Goal: Task Accomplishment & Management: Complete application form

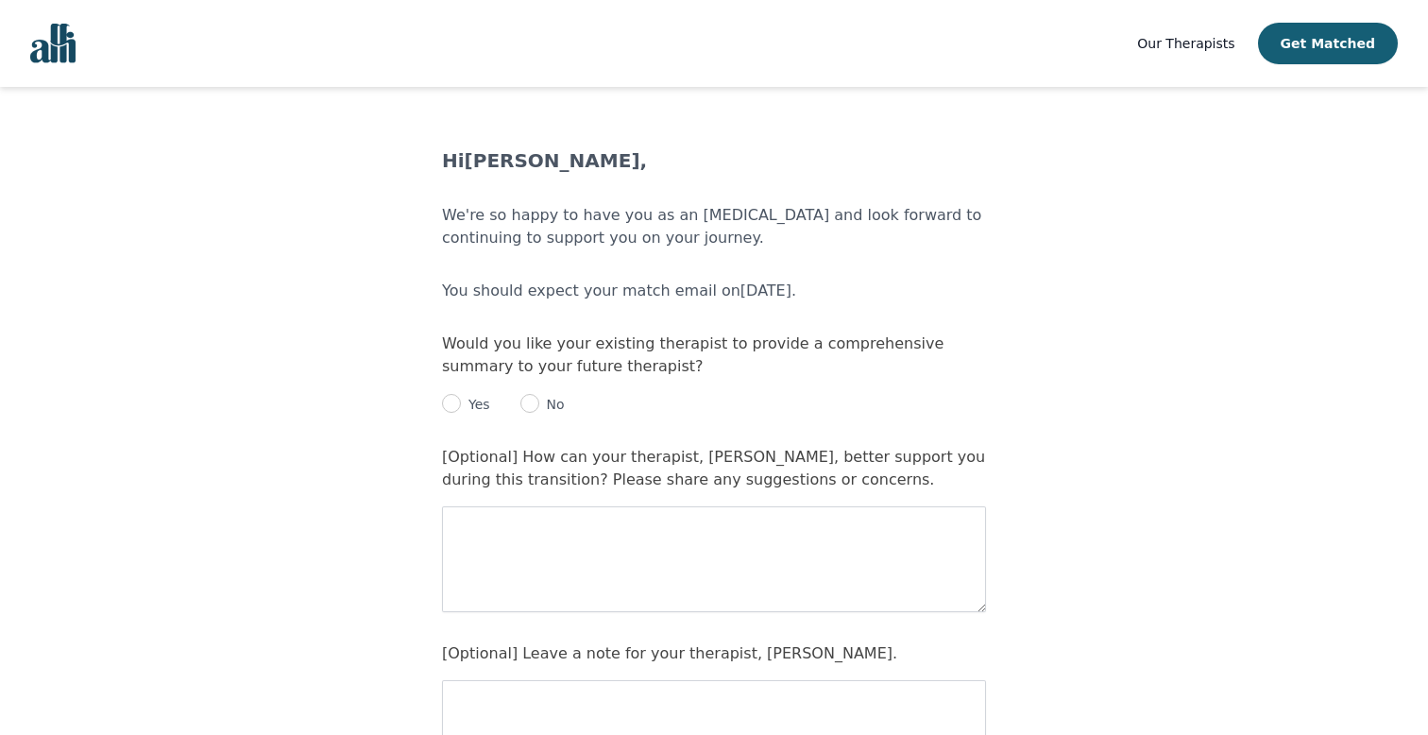
click at [280, 402] on main "Hi Samantha Yancey , We're so happy to have you as an Alli and look forward to …" at bounding box center [714, 634] width 1428 height 975
click at [453, 405] on input "radio" at bounding box center [451, 403] width 19 height 19
radio input "true"
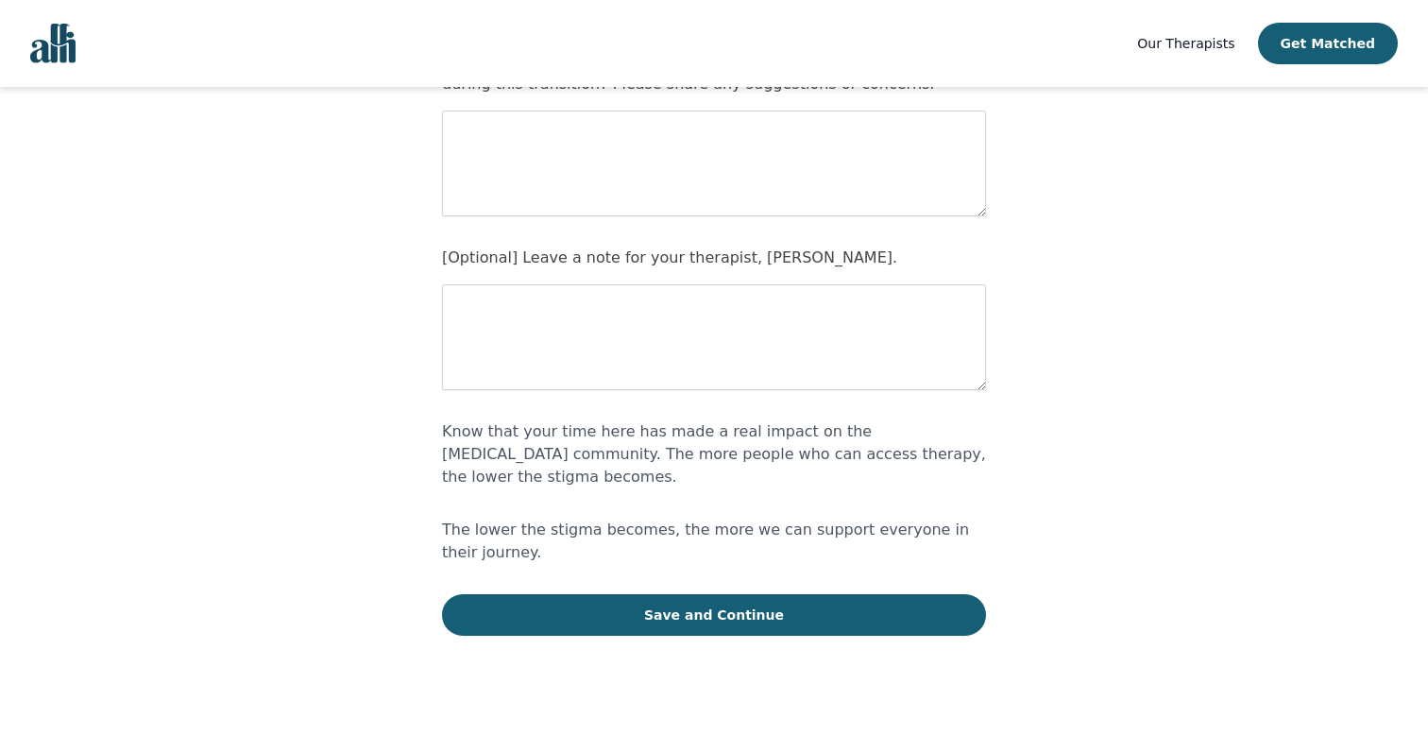
scroll to position [425, 0]
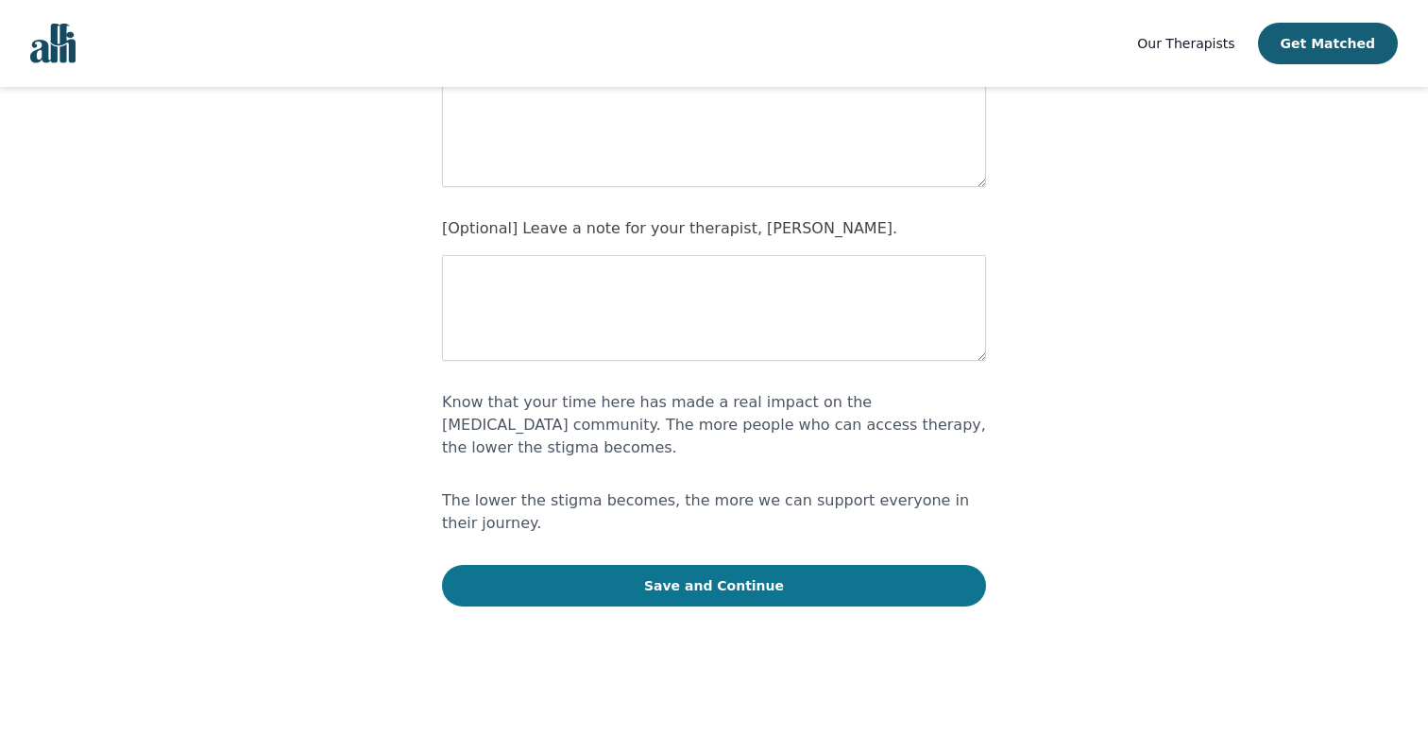
click at [725, 565] on button "Save and Continue" at bounding box center [714, 586] width 544 height 42
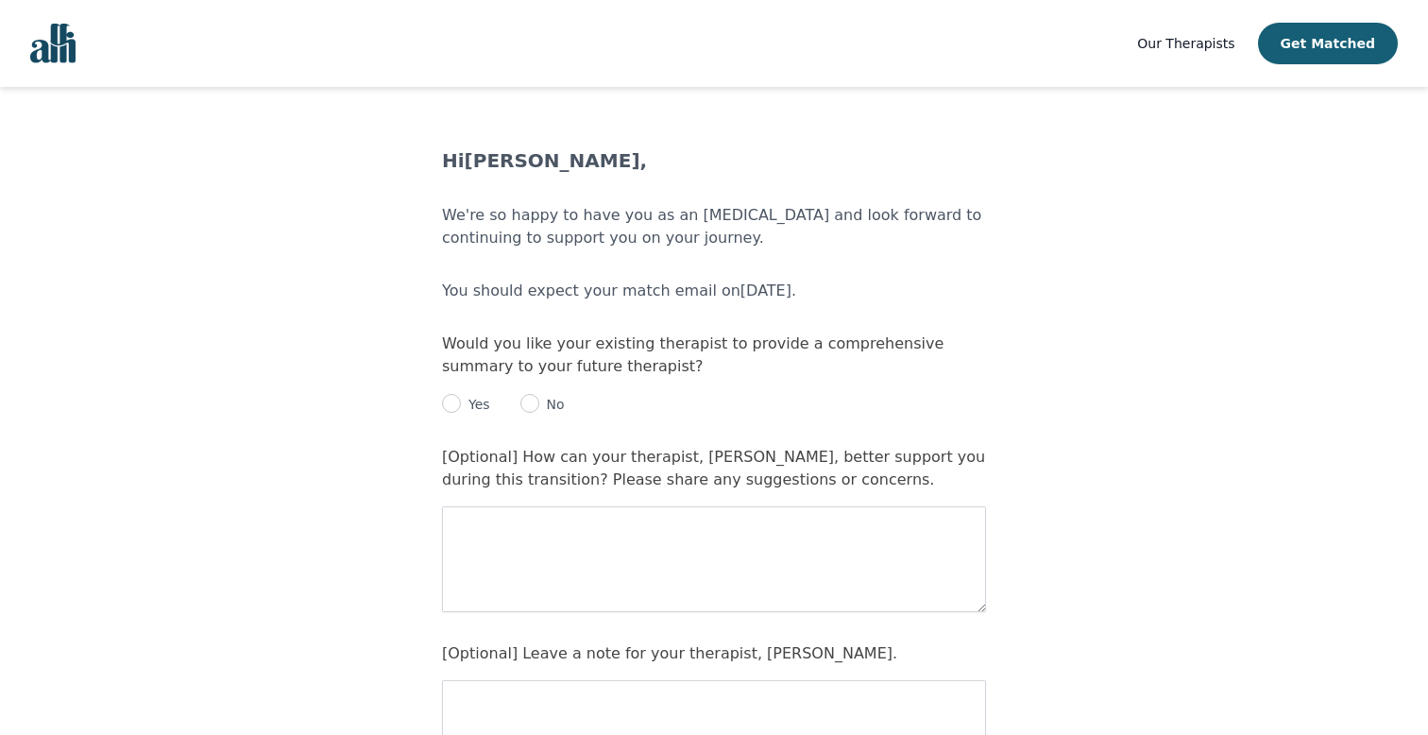
click at [61, 46] on img "Global" at bounding box center [52, 44] width 45 height 40
click at [452, 404] on input "radio" at bounding box center [451, 403] width 19 height 19
radio input "true"
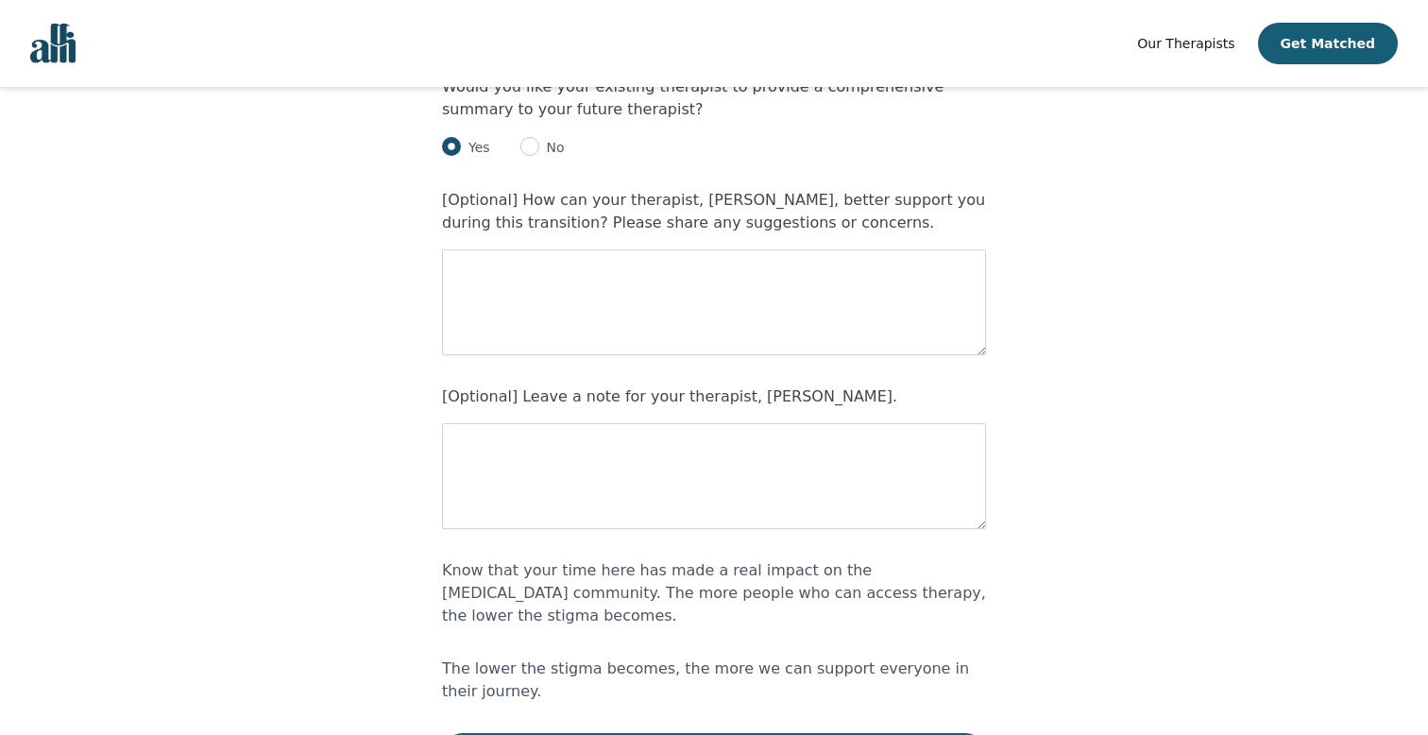
scroll to position [263, 0]
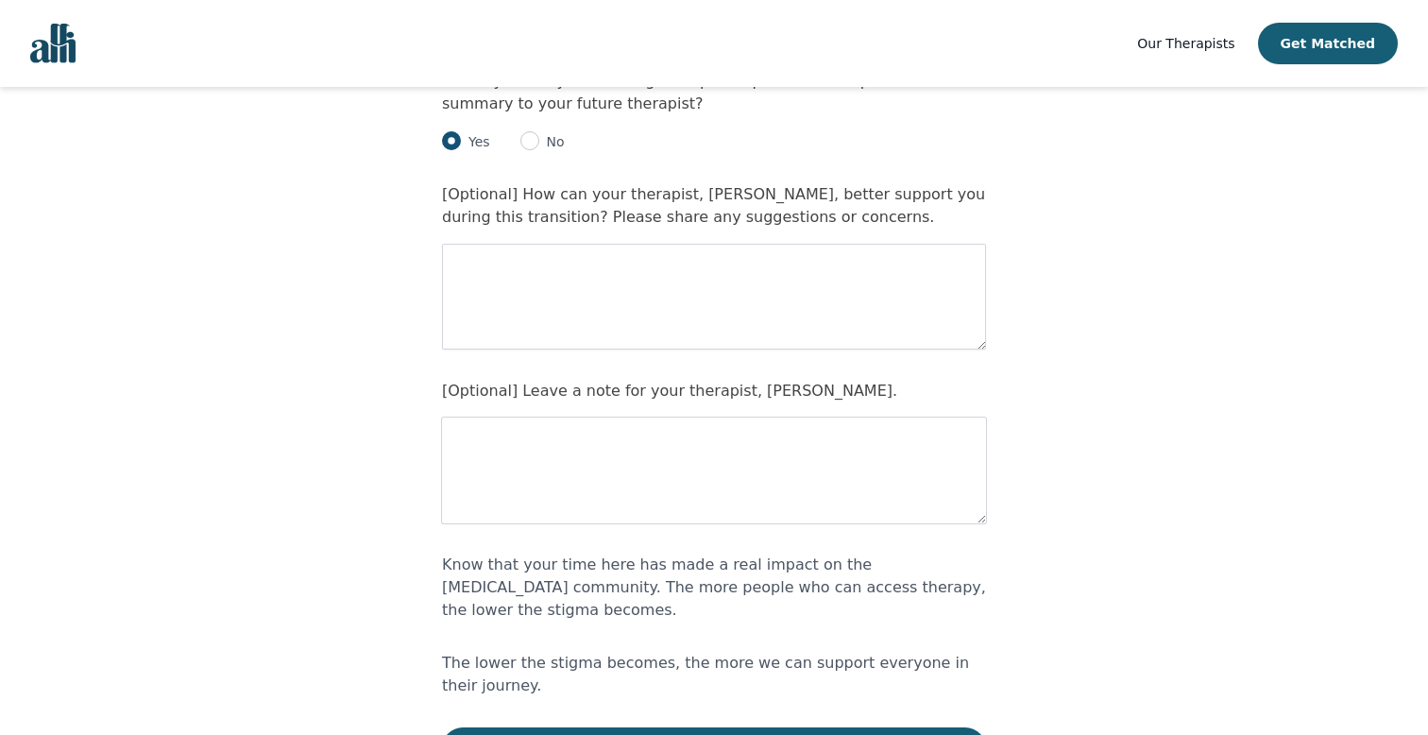
click at [508, 456] on textarea at bounding box center [714, 471] width 544 height 106
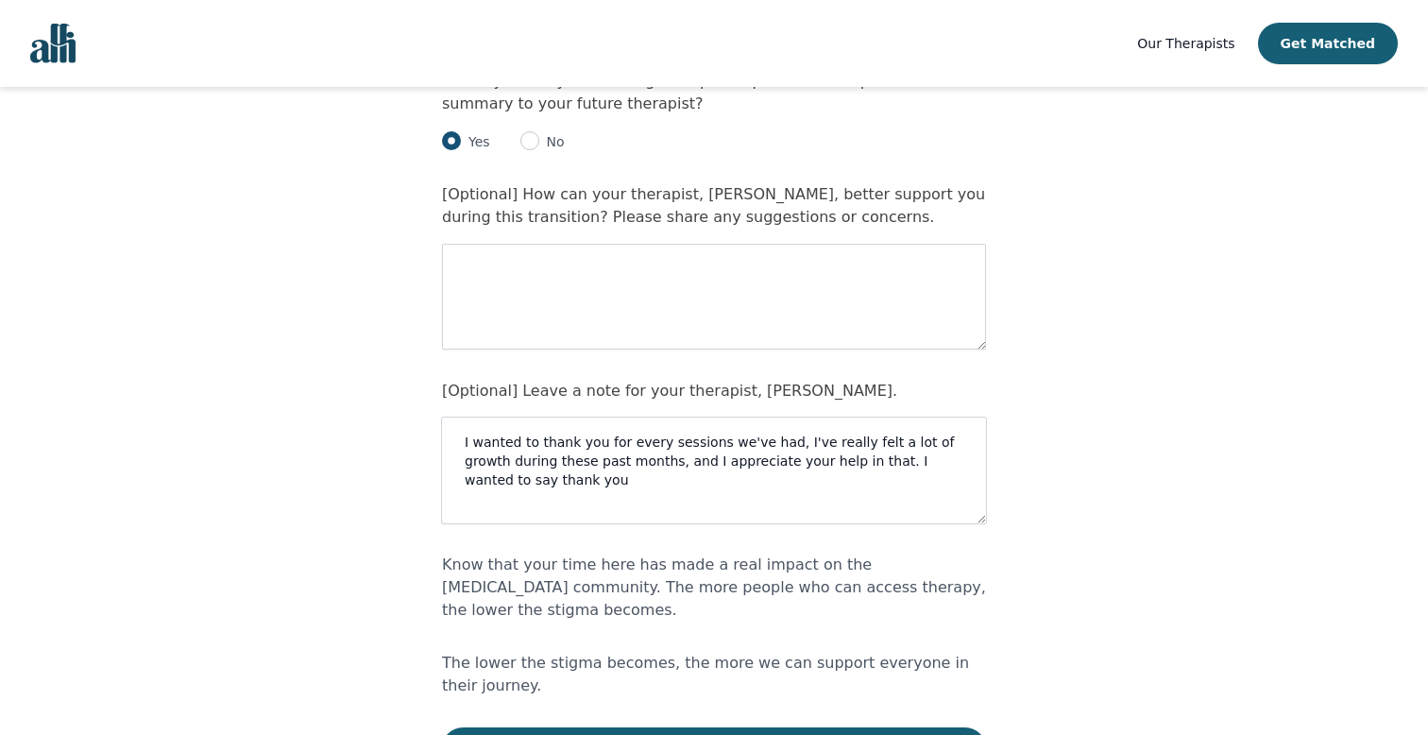
drag, startPoint x: 835, startPoint y: 463, endPoint x: 845, endPoint y: 479, distance: 19.1
click at [845, 479] on textarea "I wanted to thank you for every sessions we've had, I've really felt a lot of g…" at bounding box center [714, 471] width 544 height 106
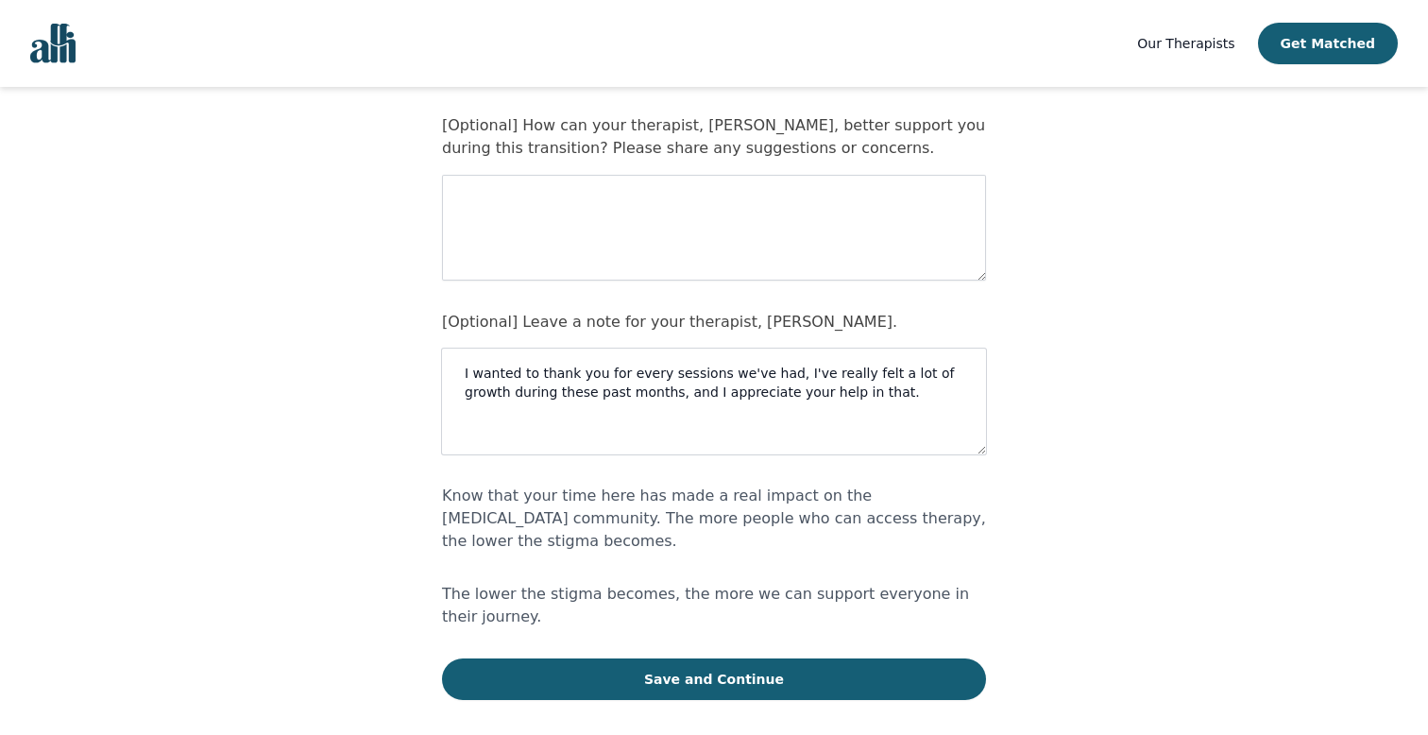
scroll to position [425, 0]
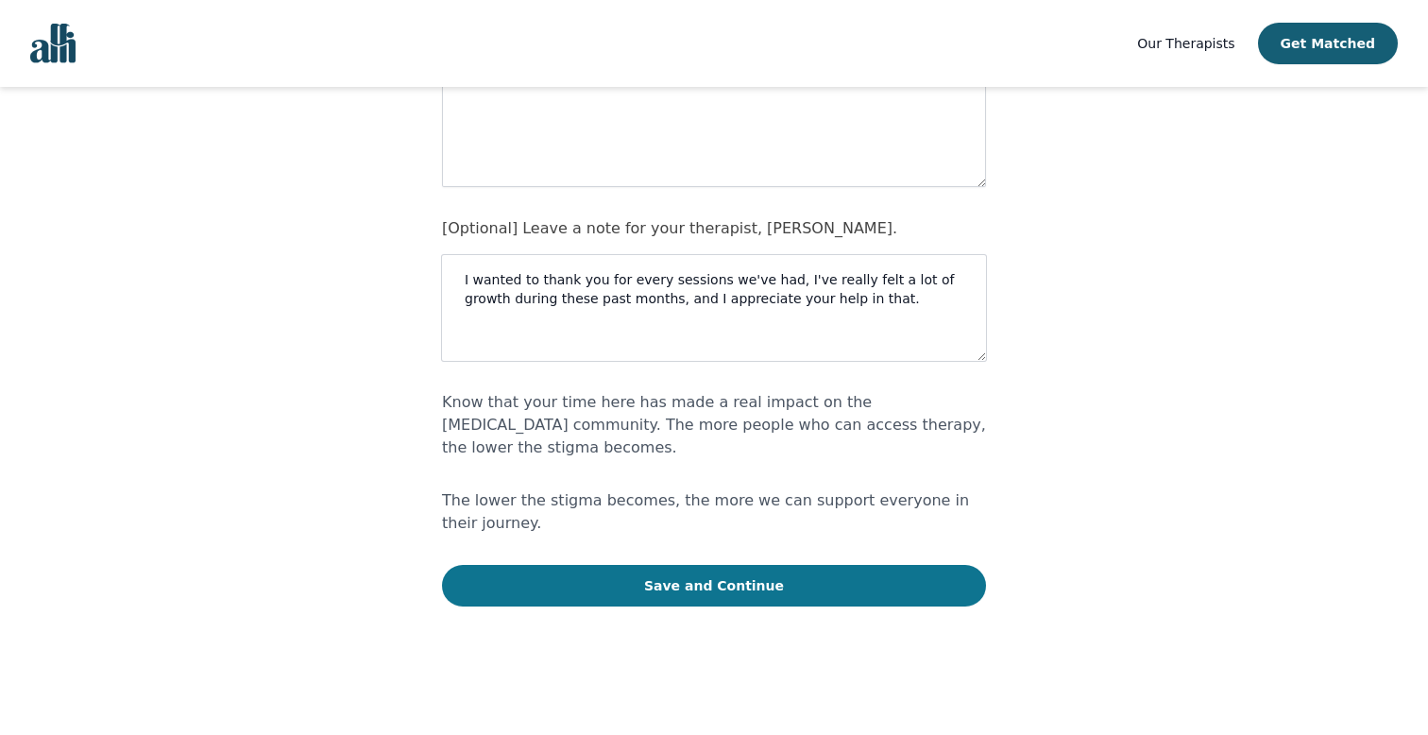
type textarea "I wanted to thank you for every sessions we've had, I've really felt a lot of g…"
click at [727, 565] on button "Save and Continue" at bounding box center [714, 586] width 544 height 42
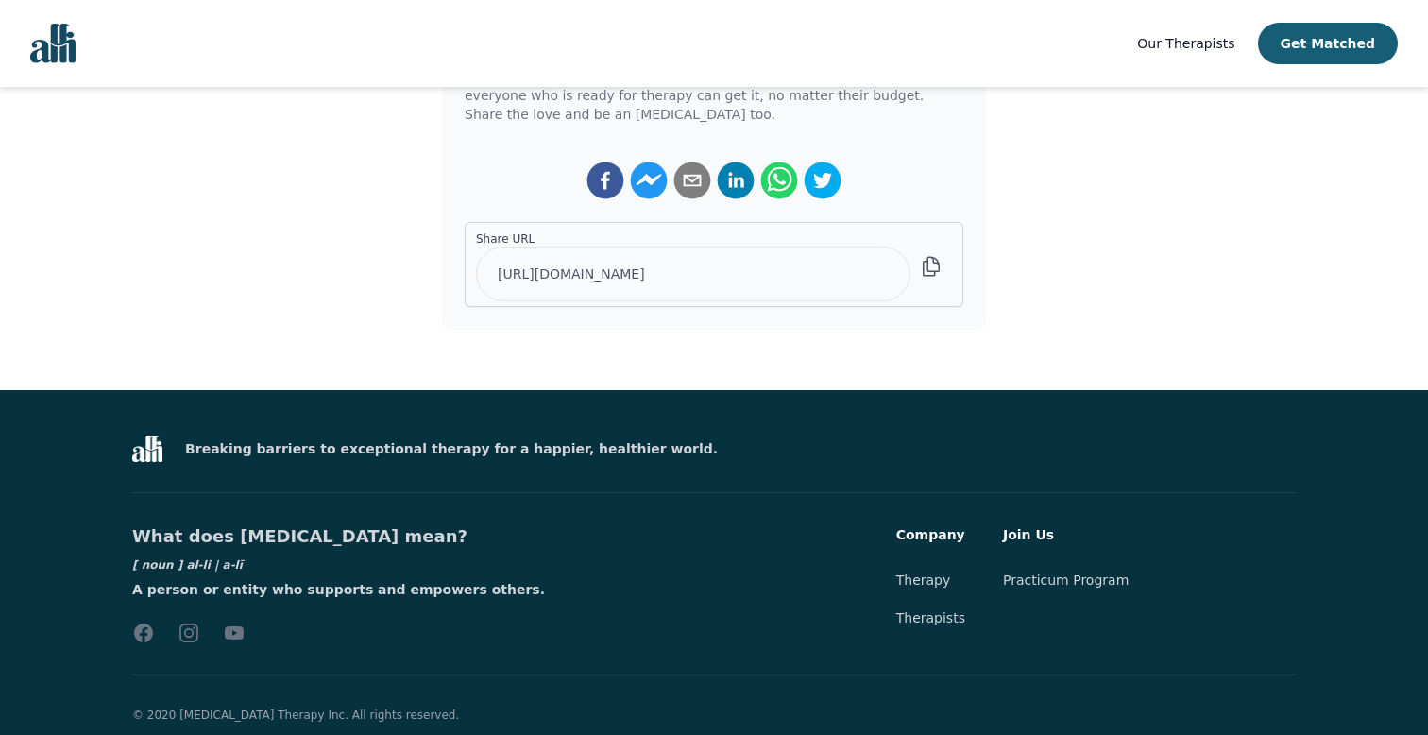
scroll to position [520, 0]
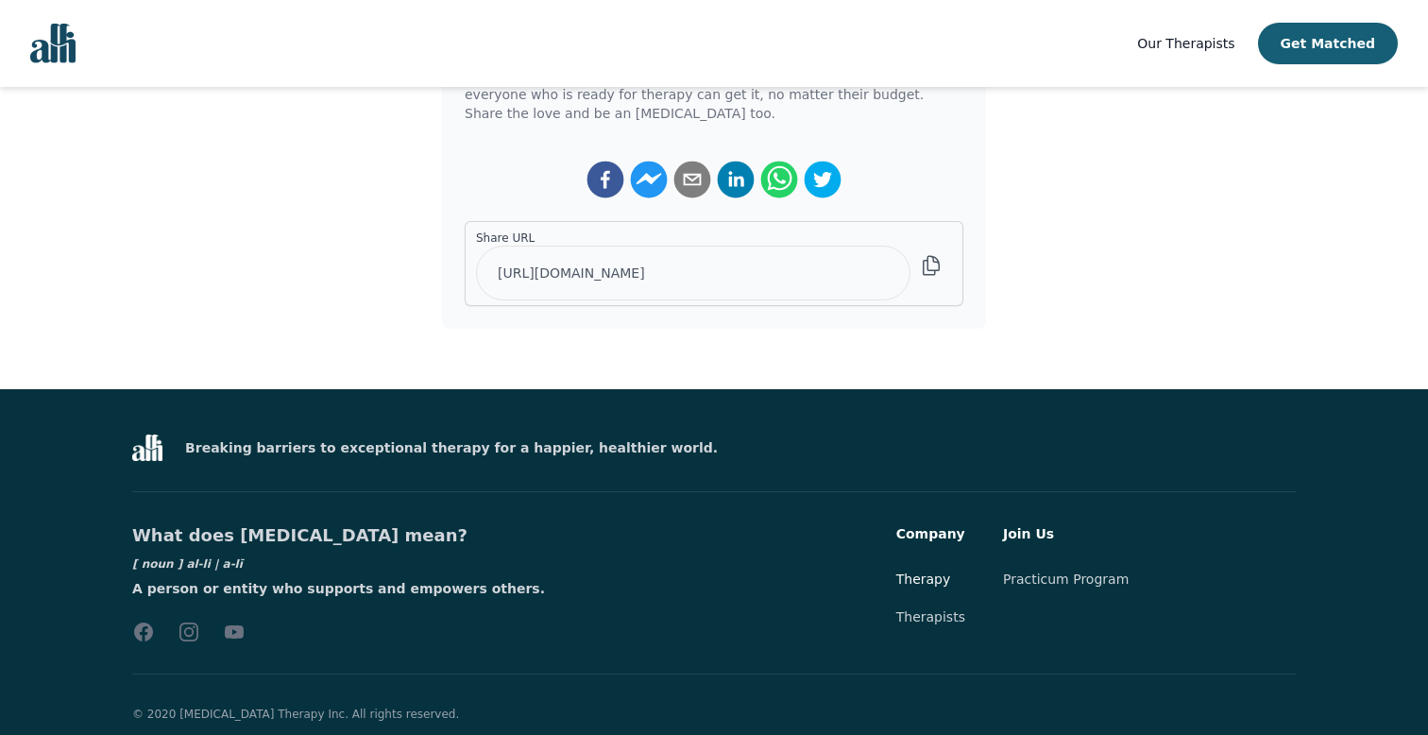
click at [940, 571] on link "Therapy" at bounding box center [923, 578] width 55 height 15
